Goal: Find specific page/section: Find specific page/section

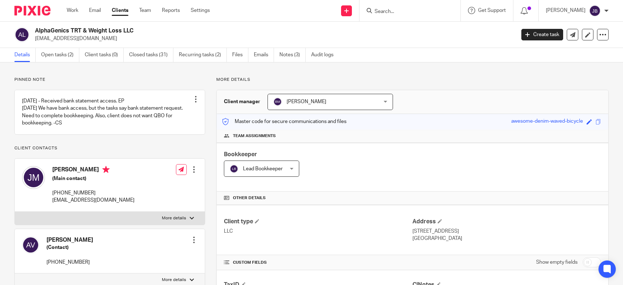
scroll to position [374, 0]
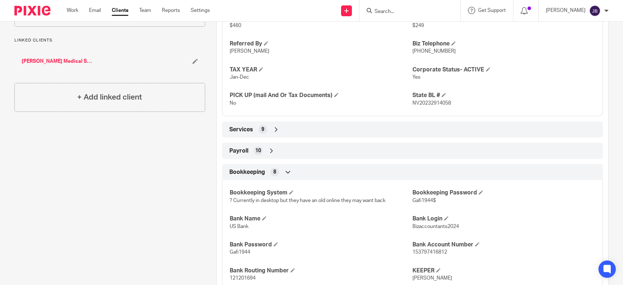
click at [399, 14] on input "Search" at bounding box center [406, 12] width 65 height 6
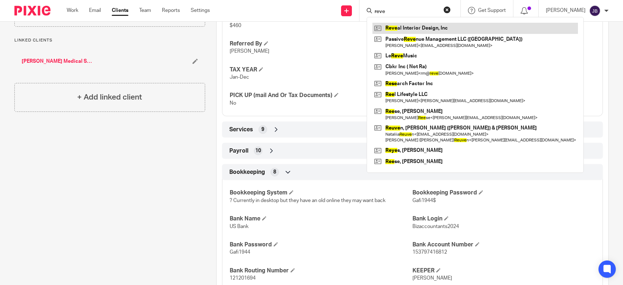
type input "reve"
click at [464, 27] on link at bounding box center [474, 28] width 205 height 11
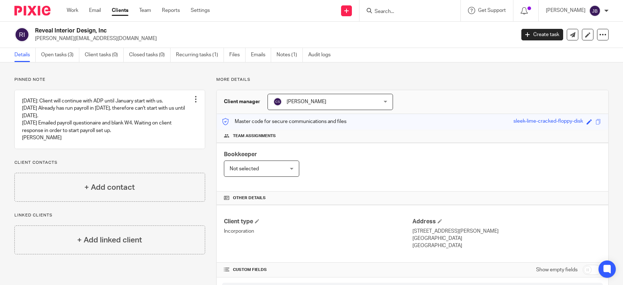
click at [401, 11] on input "Search" at bounding box center [406, 12] width 65 height 6
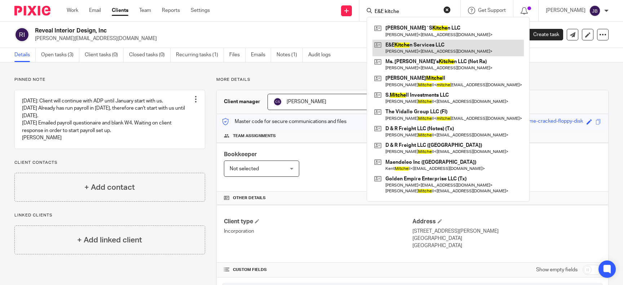
type input "E&E kitche"
click at [423, 41] on link at bounding box center [447, 48] width 151 height 17
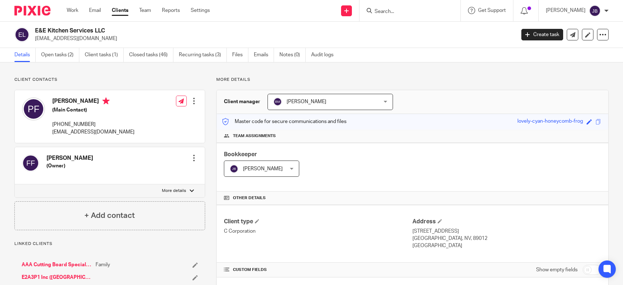
click at [588, 270] on input "checkbox" at bounding box center [591, 269] width 18 height 10
checkbox input "true"
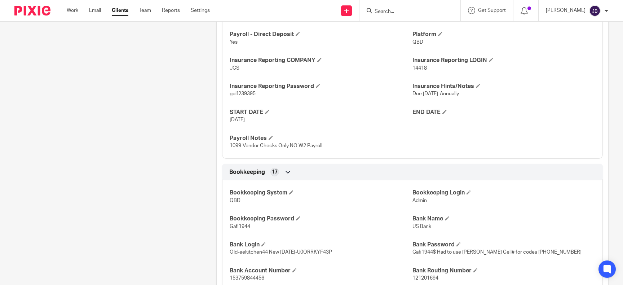
scroll to position [662, 0]
